Goal: Transaction & Acquisition: Purchase product/service

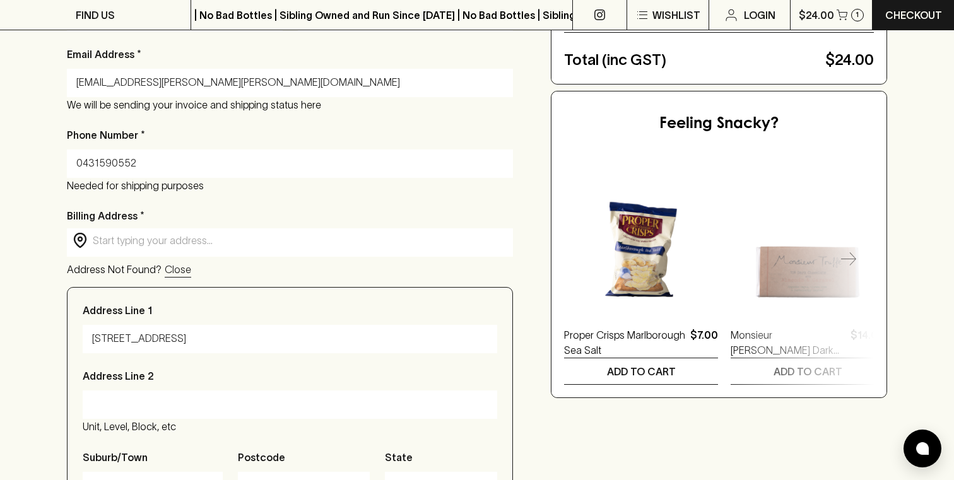
scroll to position [328, 0]
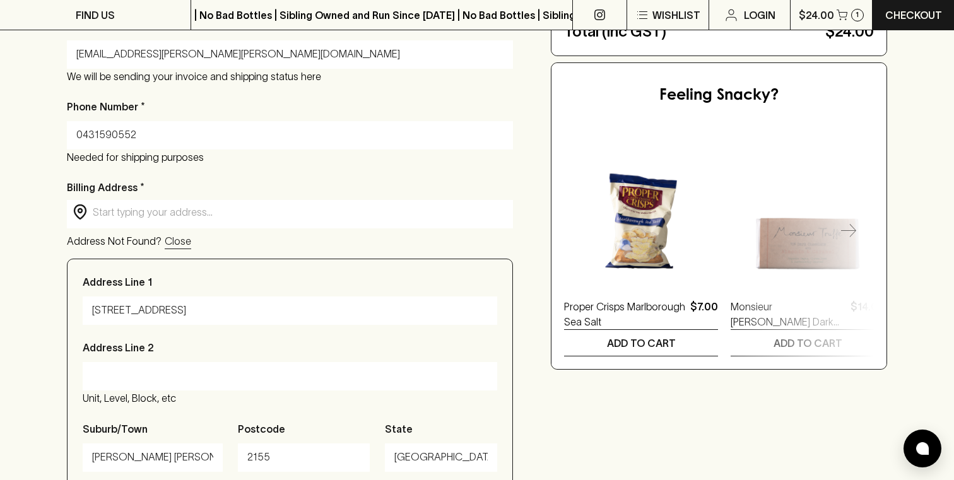
click at [122, 209] on input "text" at bounding box center [300, 212] width 415 height 15
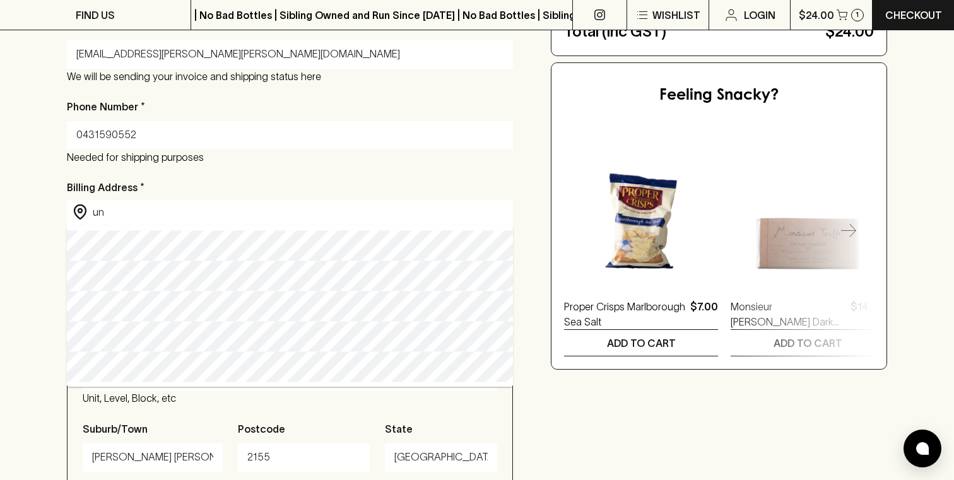
type input "u"
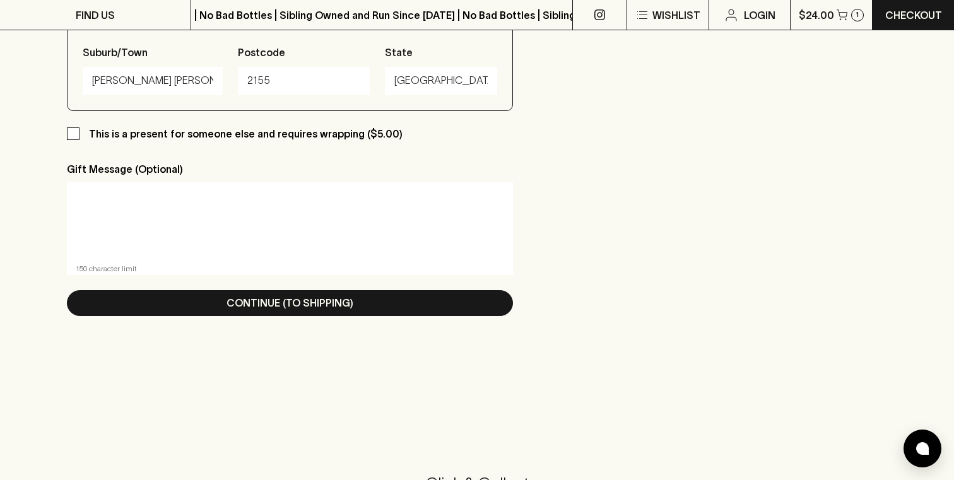
scroll to position [744, 0]
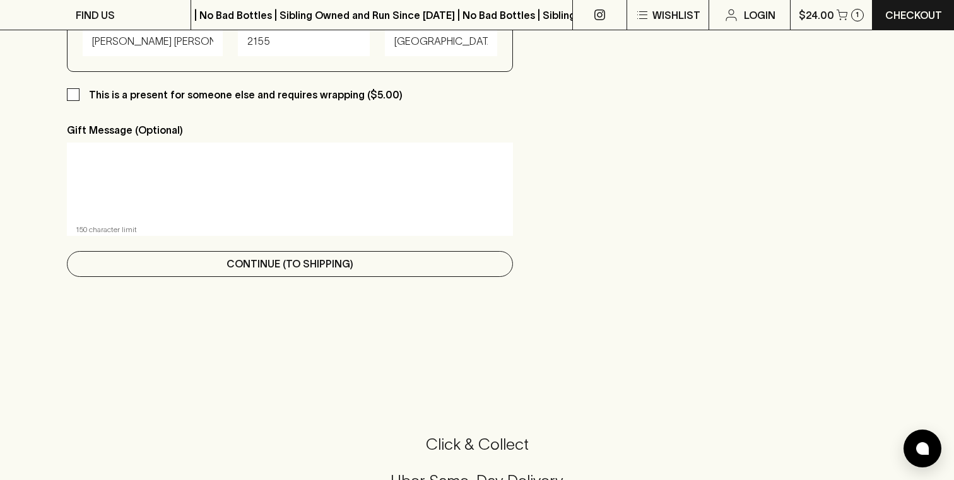
click at [181, 264] on button "Continue (To Shipping)" at bounding box center [290, 264] width 446 height 26
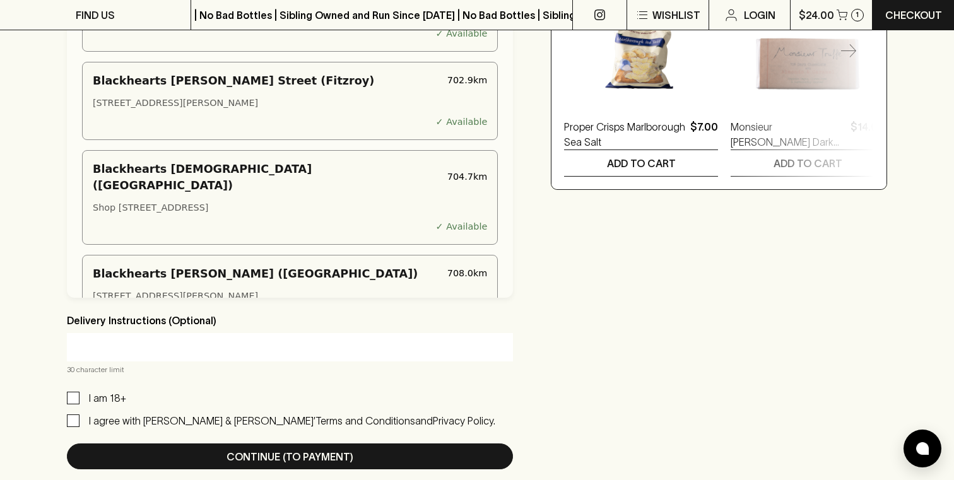
scroll to position [830, 0]
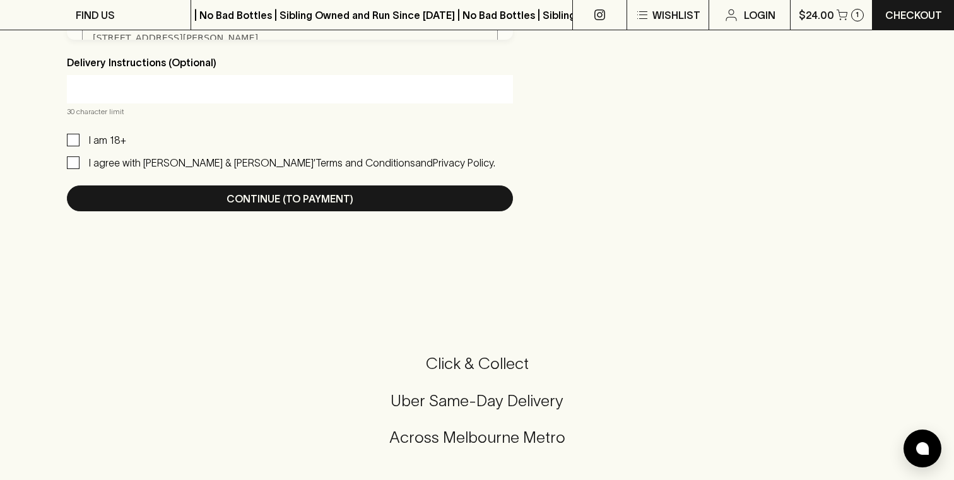
click at [91, 148] on p "I am 18+" at bounding box center [107, 140] width 37 height 15
click at [80, 146] on input "I am 18+" at bounding box center [73, 140] width 13 height 13
checkbox input "true"
click at [75, 169] on input "I agree with [PERSON_NAME] & [PERSON_NAME]’ Terms and Conditions and Privacy Po…" at bounding box center [73, 163] width 13 height 13
checkbox input "true"
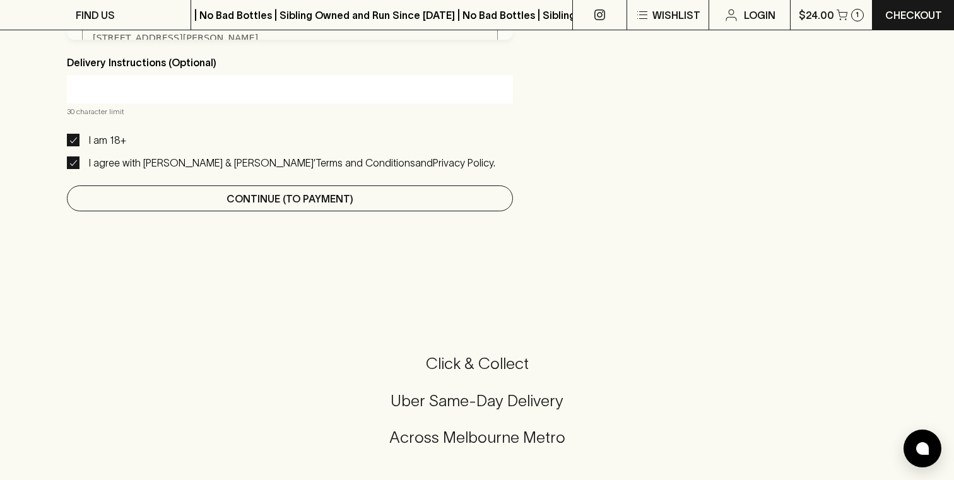
click at [174, 211] on button "Continue (To Payment)" at bounding box center [290, 199] width 446 height 26
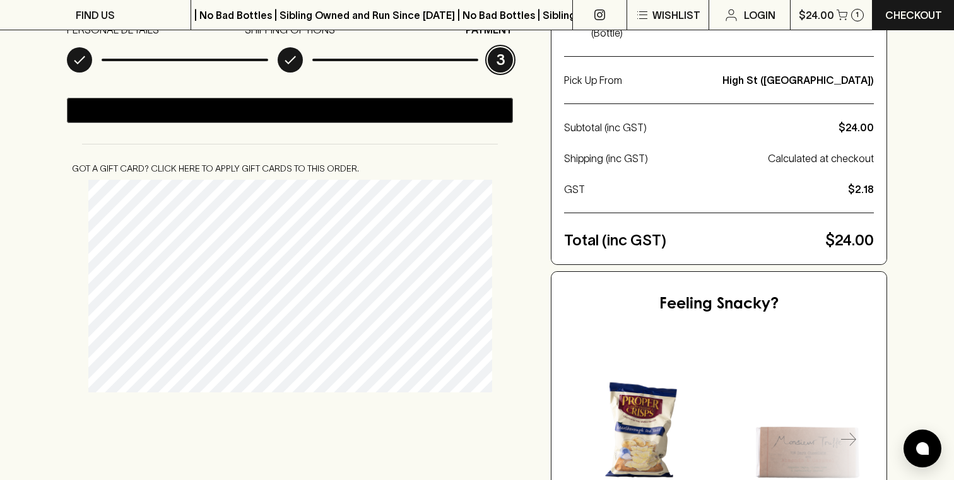
scroll to position [184, 0]
